Goal: Complete application form

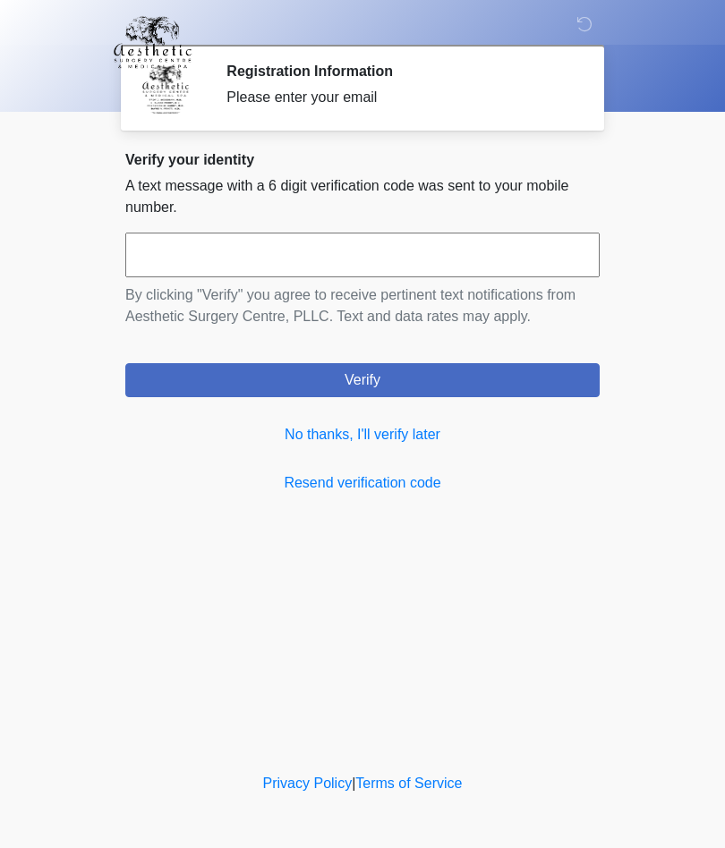
click at [397, 436] on link "No thanks, I'll verify later" at bounding box center [362, 434] width 474 height 21
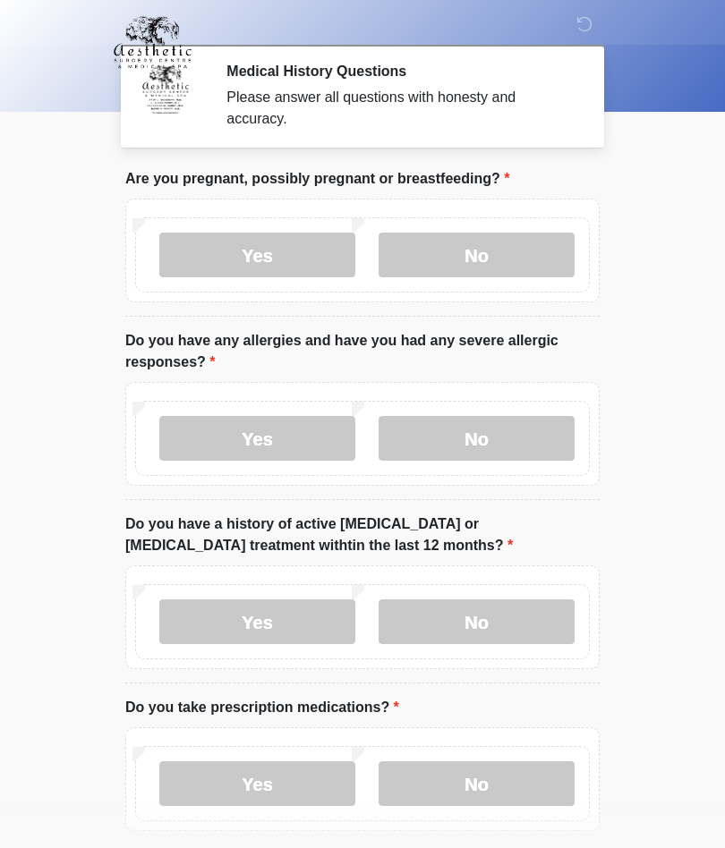
click at [501, 254] on label "No" at bounding box center [477, 255] width 196 height 45
click at [516, 443] on label "No" at bounding box center [477, 438] width 196 height 45
click at [535, 615] on label "No" at bounding box center [477, 622] width 196 height 45
click at [543, 779] on label "No" at bounding box center [477, 784] width 196 height 45
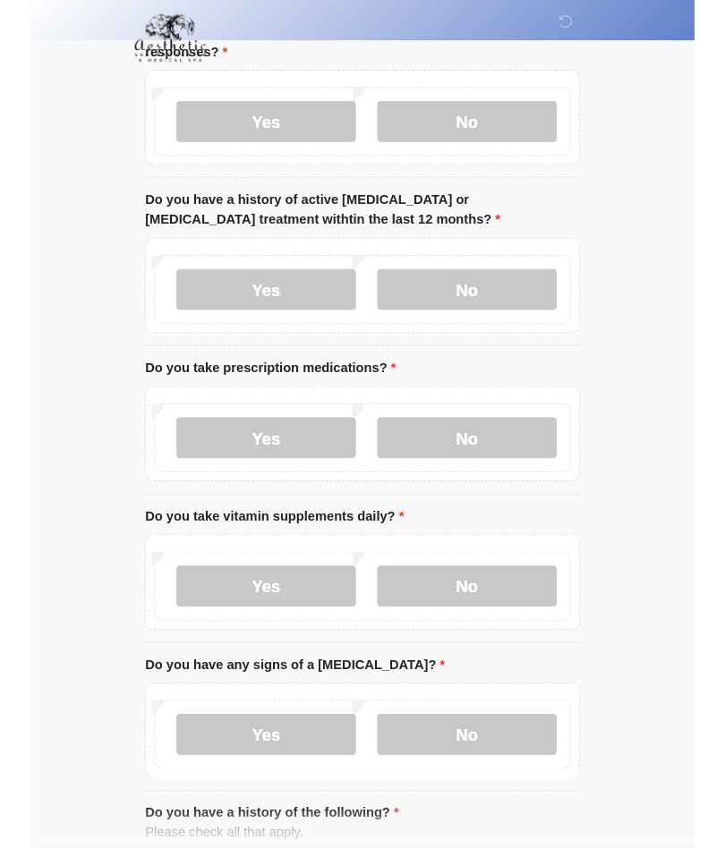
scroll to position [382, 0]
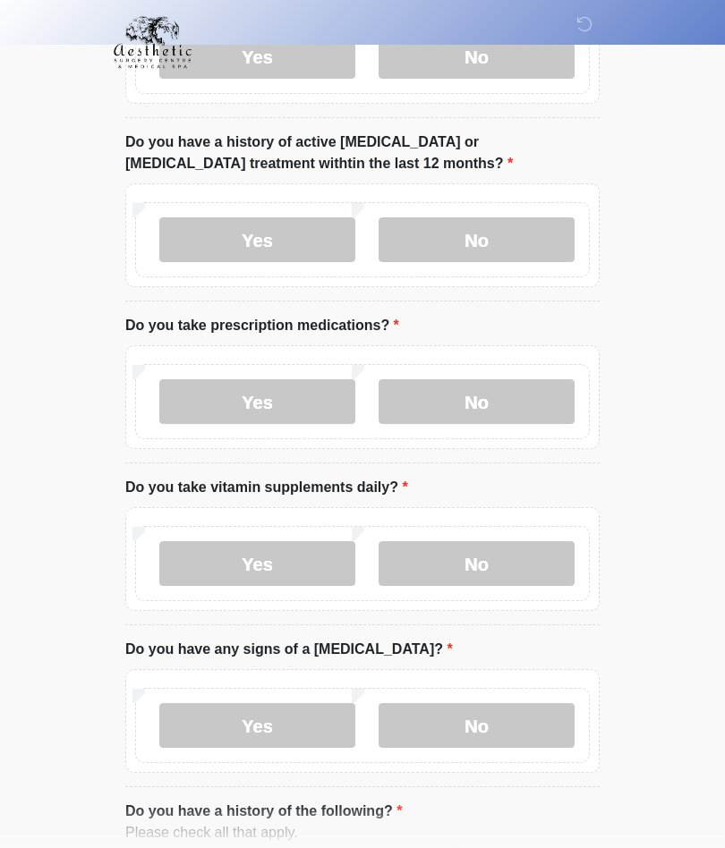
click at [517, 567] on label "No" at bounding box center [477, 563] width 196 height 45
click at [532, 726] on label "No" at bounding box center [477, 725] width 196 height 45
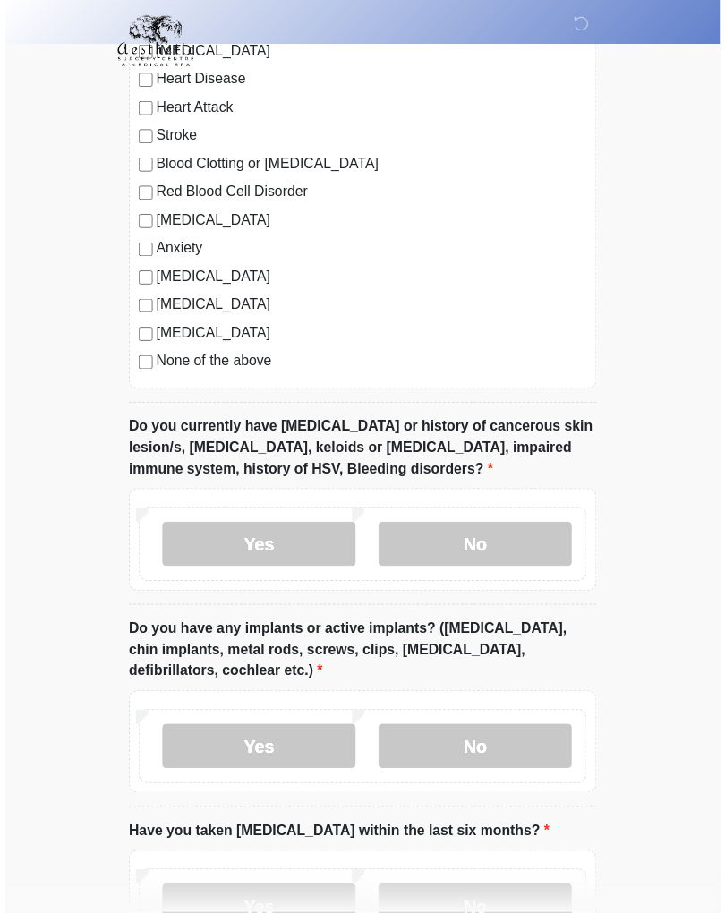
scroll to position [1282, 0]
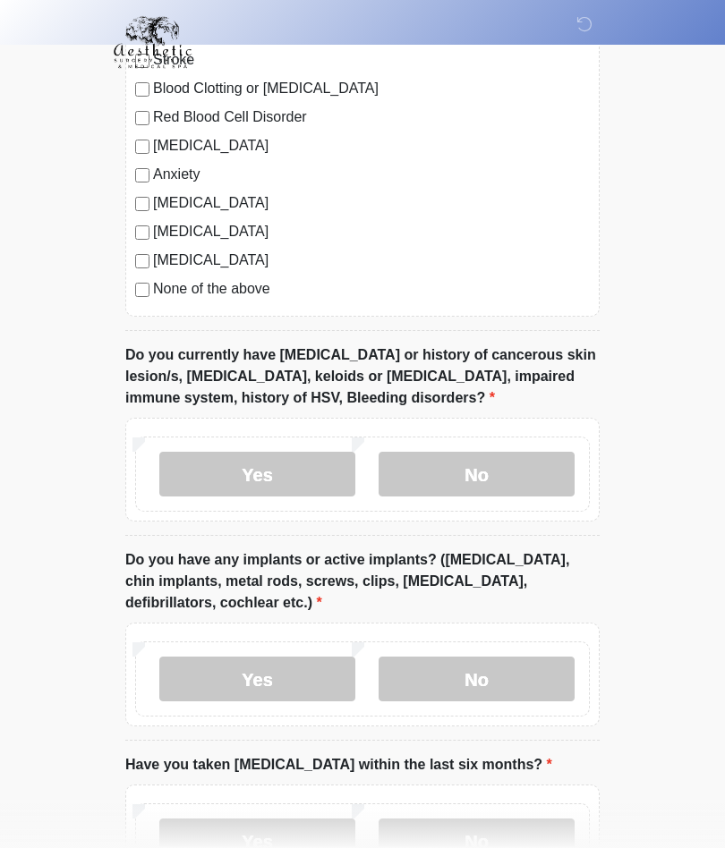
click at [533, 474] on label "No" at bounding box center [477, 474] width 196 height 45
click at [270, 695] on label "Yes" at bounding box center [257, 679] width 196 height 45
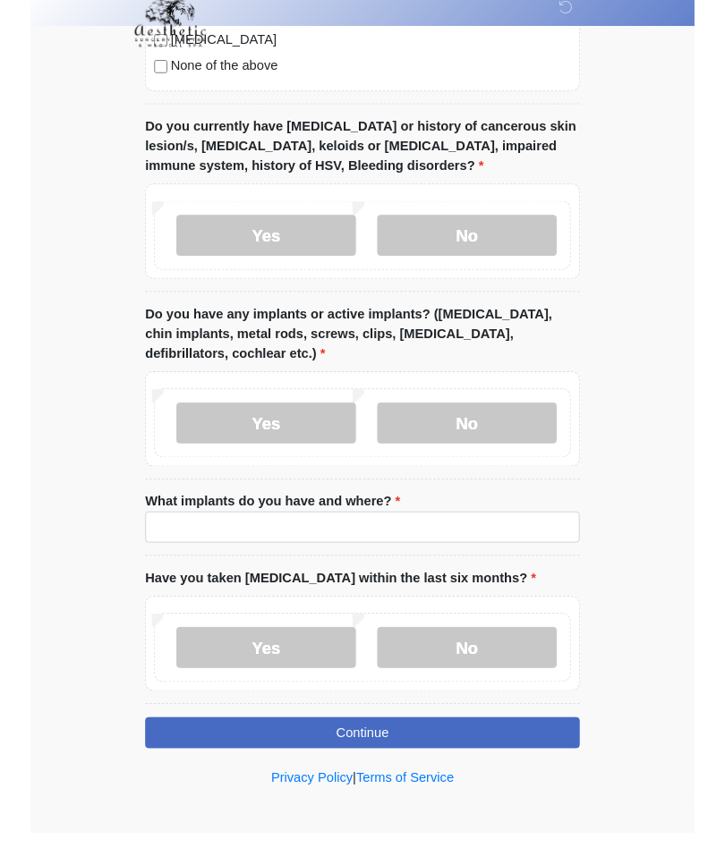
scroll to position [1560, 0]
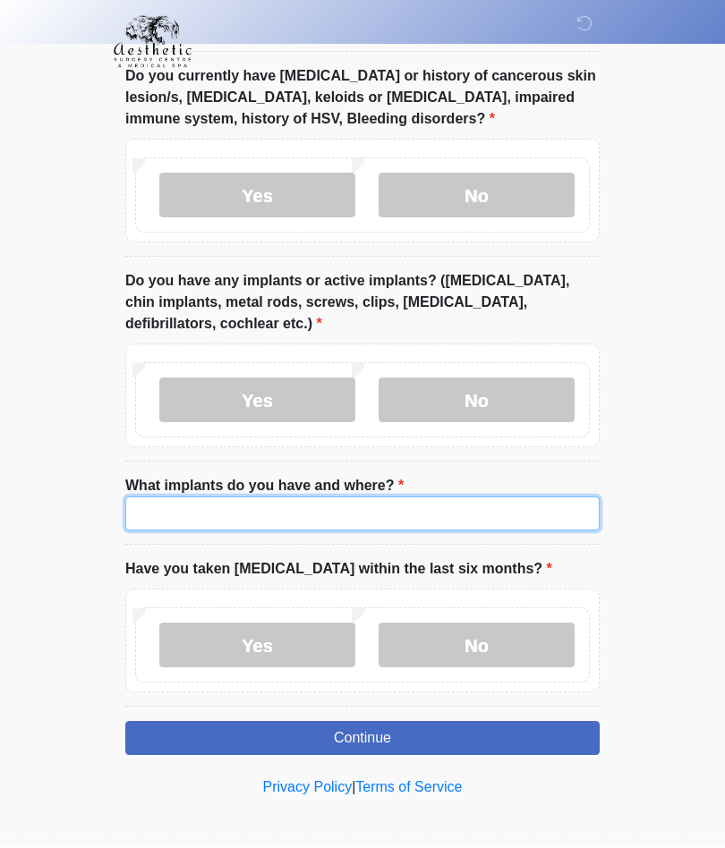
click at [320, 514] on input "What implants do you have and where?" at bounding box center [362, 515] width 474 height 34
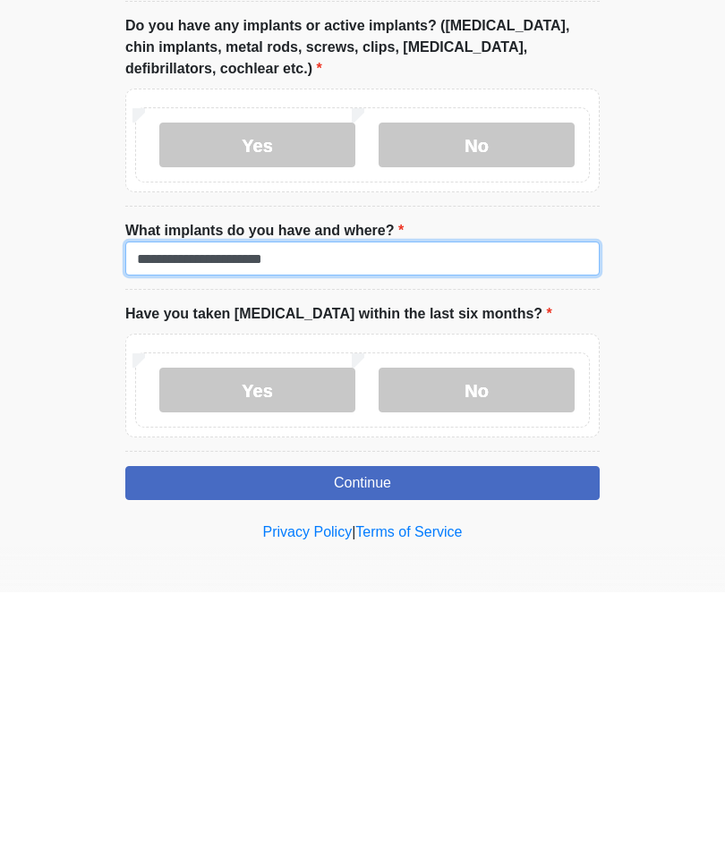
type input "**********"
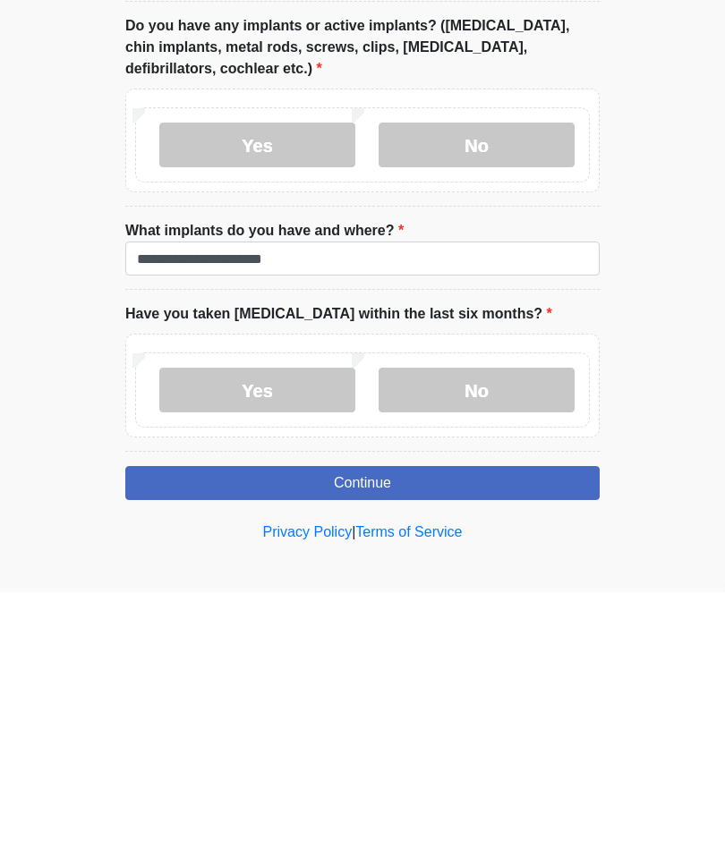
click at [535, 624] on label "No" at bounding box center [477, 646] width 196 height 45
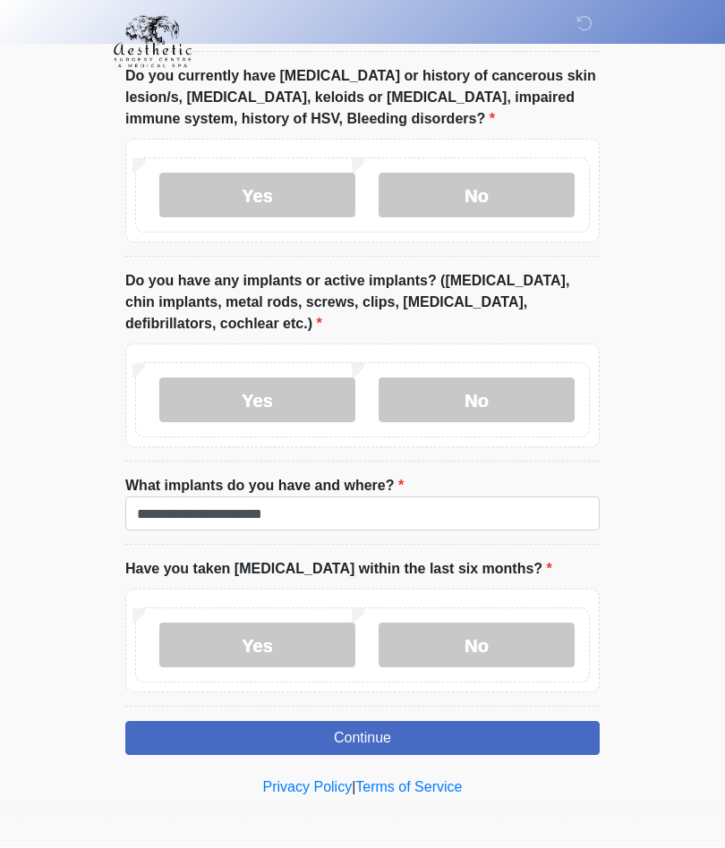
click at [558, 732] on button "Continue" at bounding box center [362, 739] width 474 height 34
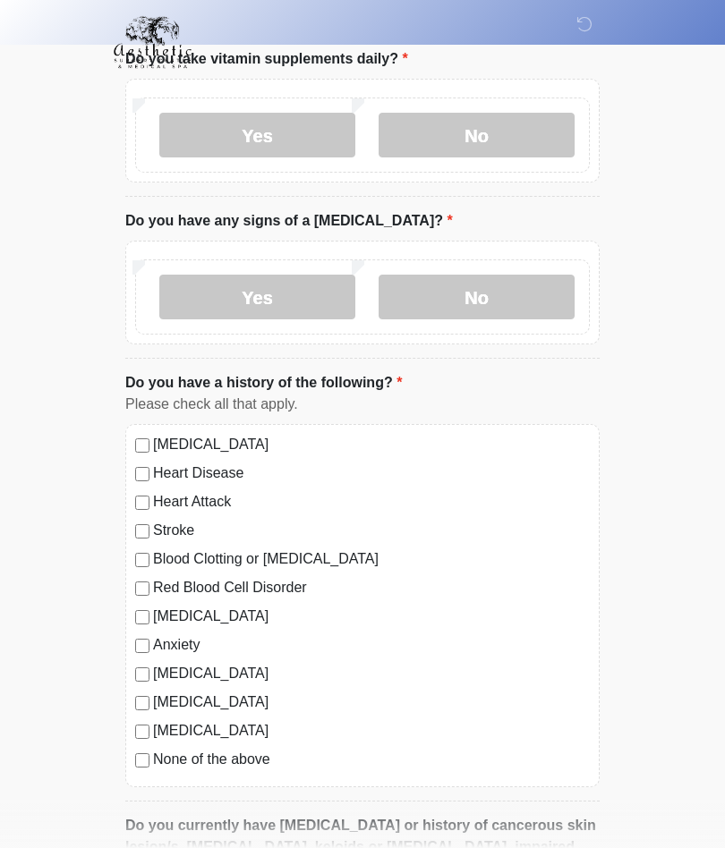
scroll to position [0, 0]
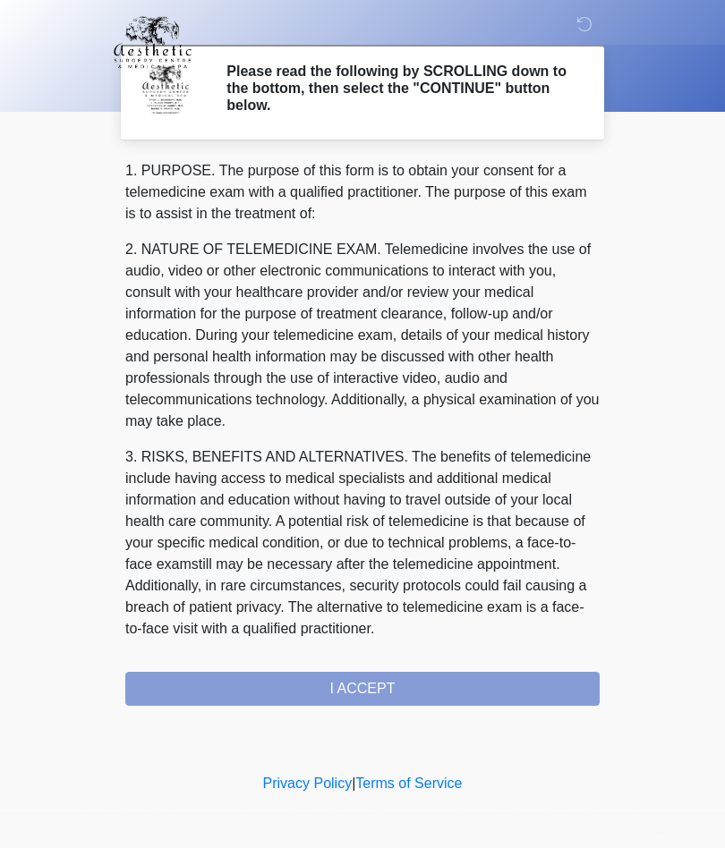
click at [532, 688] on div "1. PURPOSE. The purpose of this form is to obtain your consent for a telemedici…" at bounding box center [362, 433] width 474 height 546
click at [470, 688] on div "1. PURPOSE. The purpose of this form is to obtain your consent for a telemedici…" at bounding box center [362, 433] width 474 height 546
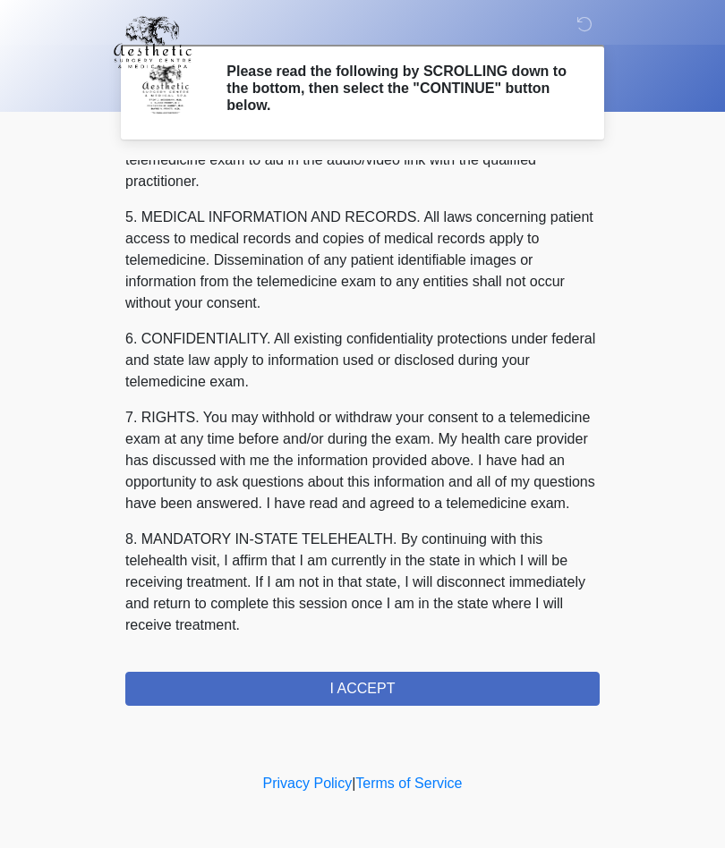
scroll to position [569, 0]
click at [520, 685] on button "I ACCEPT" at bounding box center [362, 689] width 474 height 34
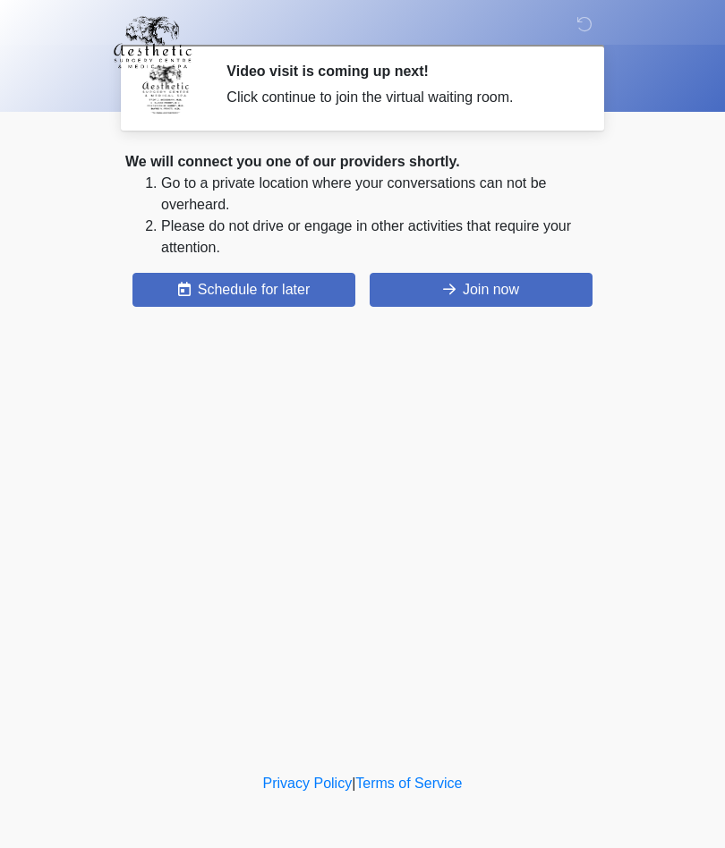
click at [512, 294] on button "Join now" at bounding box center [481, 290] width 223 height 34
